Goal: Check status: Check status

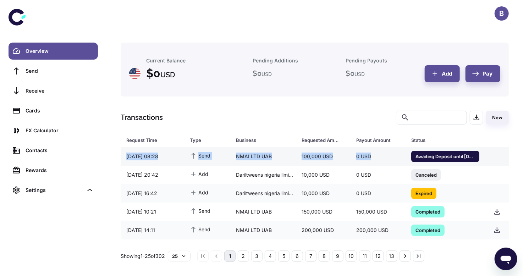
drag, startPoint x: 301, startPoint y: 114, endPoint x: 410, endPoint y: 153, distance: 115.3
click at [410, 153] on div "Transactions ​ ​ New Request Time Type Business Requested Amount Payout Amount …" at bounding box center [315, 186] width 388 height 151
click at [430, 155] on span "Awaiting Deposit until 24/09/2025 11:35" at bounding box center [445, 155] width 68 height 7
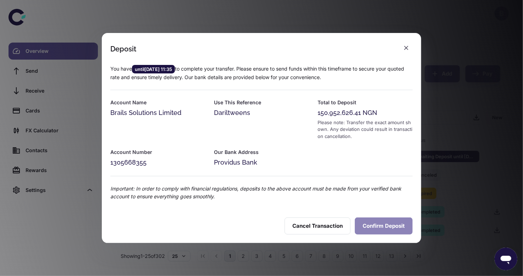
click at [385, 224] on button "Confirm Deposit" at bounding box center [384, 225] width 58 height 17
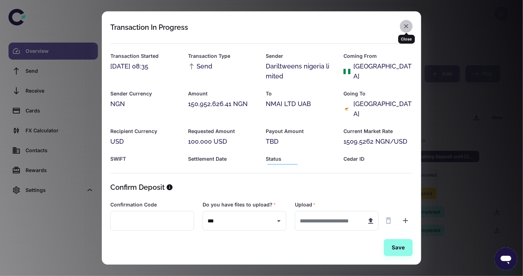
click at [407, 27] on icon "button" at bounding box center [406, 26] width 4 height 4
